Goal: Task Accomplishment & Management: Manage account settings

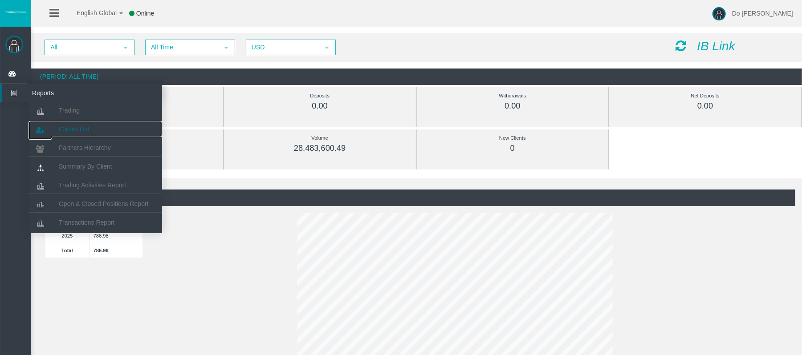
click at [67, 126] on span "Clients List" at bounding box center [74, 129] width 30 height 7
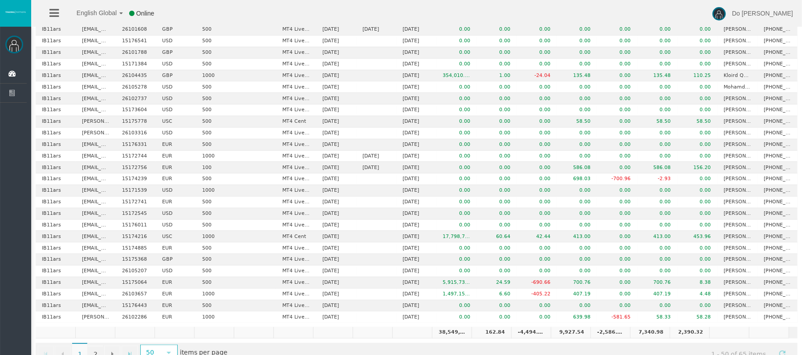
scroll to position [399, 0]
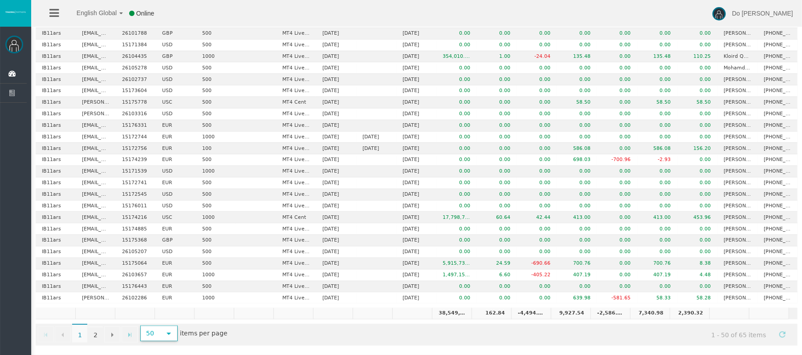
click at [173, 337] on span "select" at bounding box center [169, 334] width 16 height 14
click at [158, 318] on li "1000" at bounding box center [159, 325] width 35 height 14
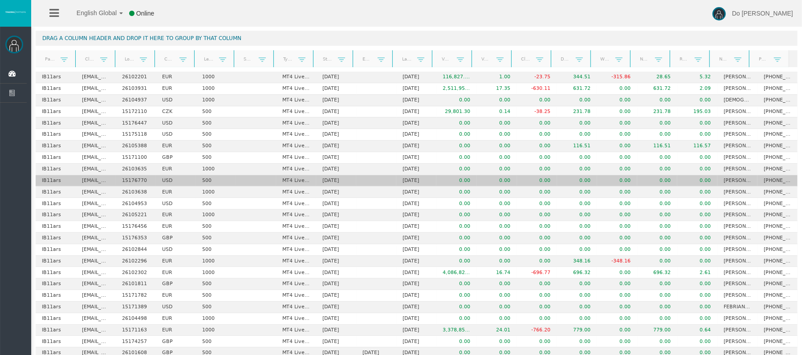
scroll to position [39, 0]
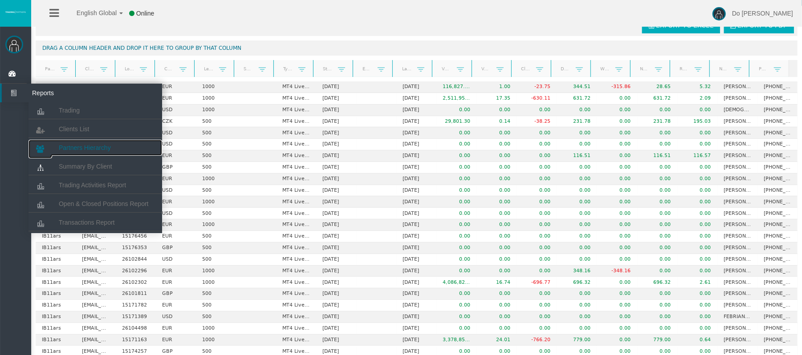
click at [69, 150] on span "Partners Hierarchy" at bounding box center [85, 147] width 52 height 7
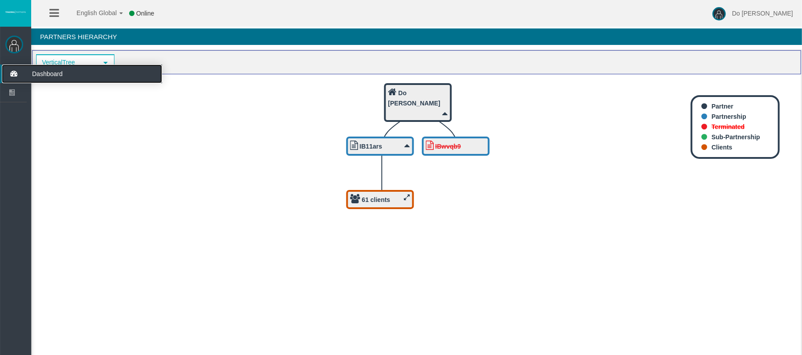
click at [20, 77] on icon at bounding box center [14, 74] width 24 height 19
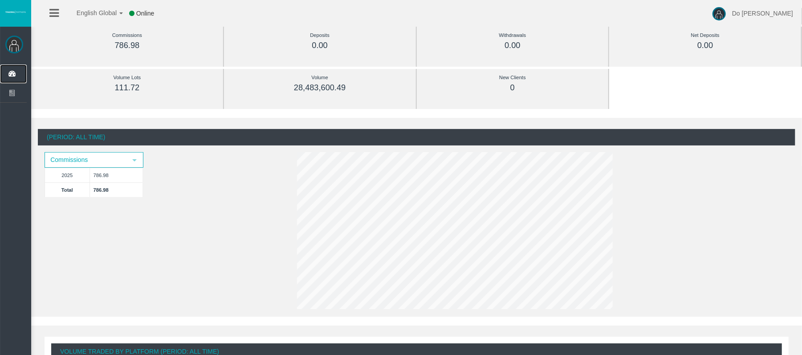
scroll to position [59, 0]
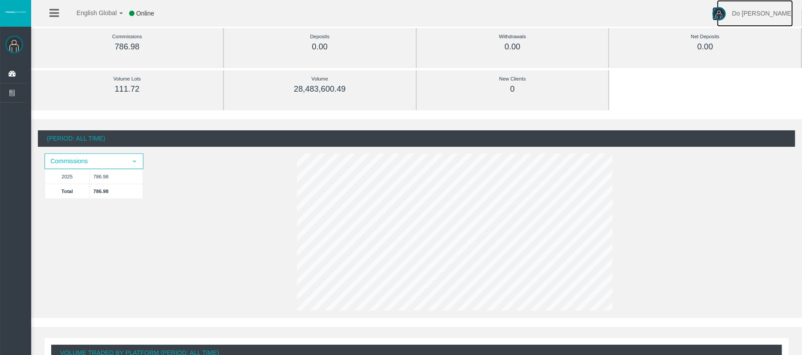
click at [770, 16] on link "Do [PERSON_NAME]" at bounding box center [755, 13] width 76 height 27
